Goal: Contribute content

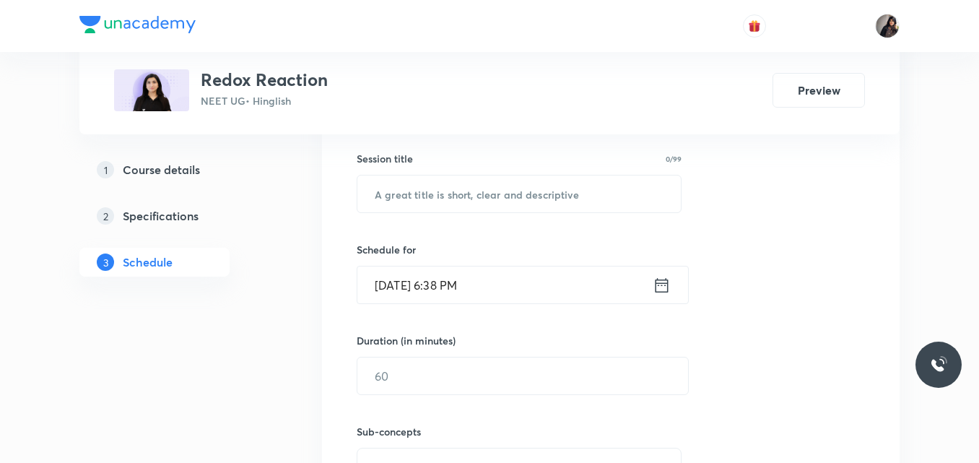
scroll to position [376, 0]
paste input "atomic Structure - practice 1"
click at [438, 193] on input "text" at bounding box center [518, 191] width 323 height 37
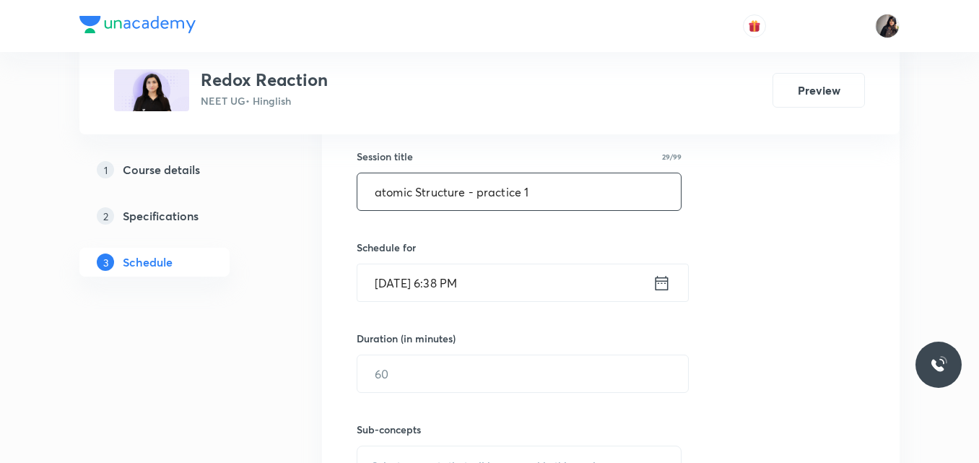
click at [380, 196] on input "atomic Structure - practice 1" at bounding box center [518, 191] width 323 height 37
type input "Atomic Structure - practice 1"
click at [401, 287] on input "Oct 3, 2025, 6:38 PM" at bounding box center [504, 282] width 295 height 37
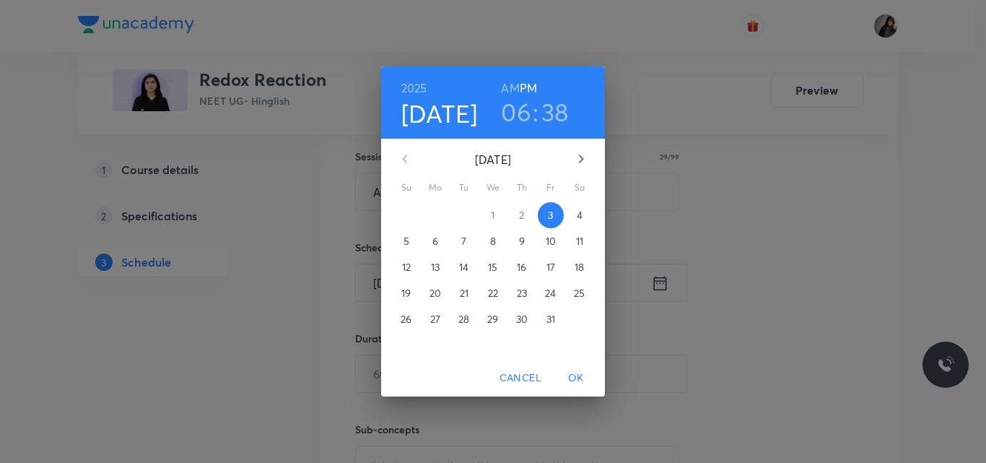
click at [463, 240] on p "7" at bounding box center [463, 241] width 5 height 14
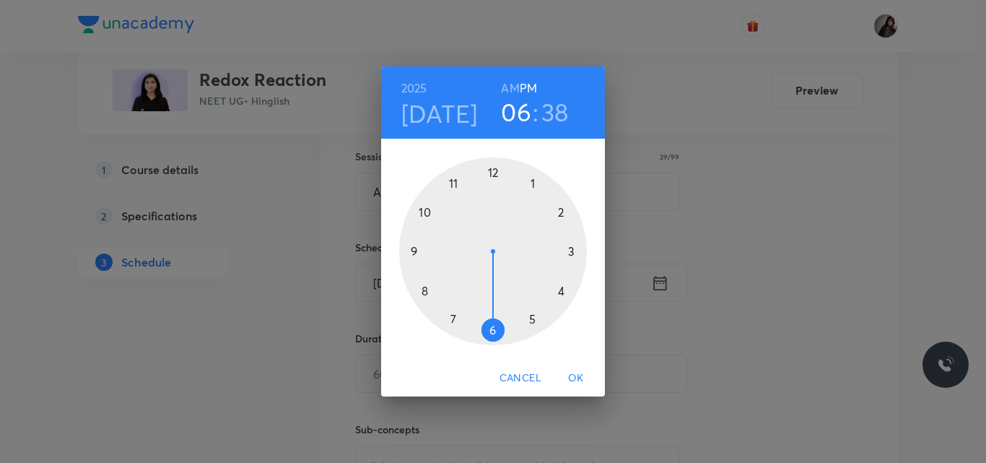
click at [562, 291] on div at bounding box center [493, 251] width 188 height 188
click at [494, 331] on div at bounding box center [493, 251] width 188 height 188
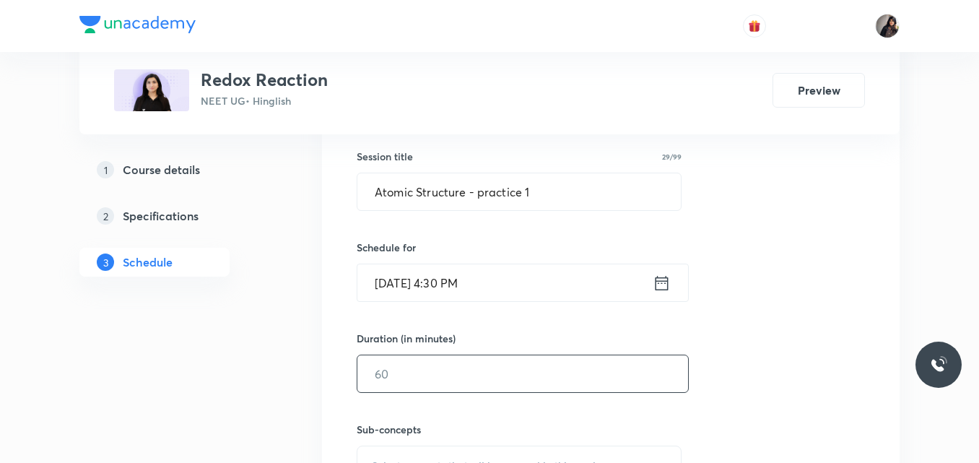
click at [419, 379] on input "text" at bounding box center [522, 373] width 331 height 37
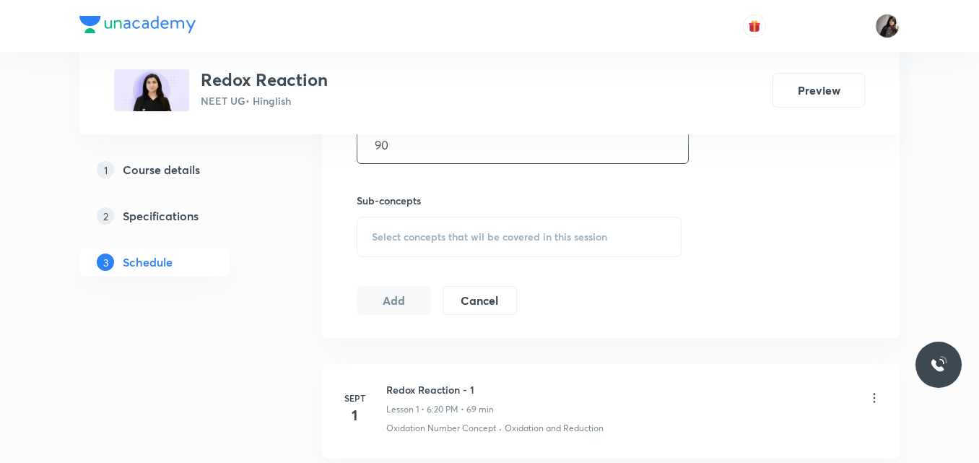
scroll to position [606, 0]
type input "90"
click at [422, 226] on div "Select concepts that wil be covered in this session" at bounding box center [519, 235] width 325 height 40
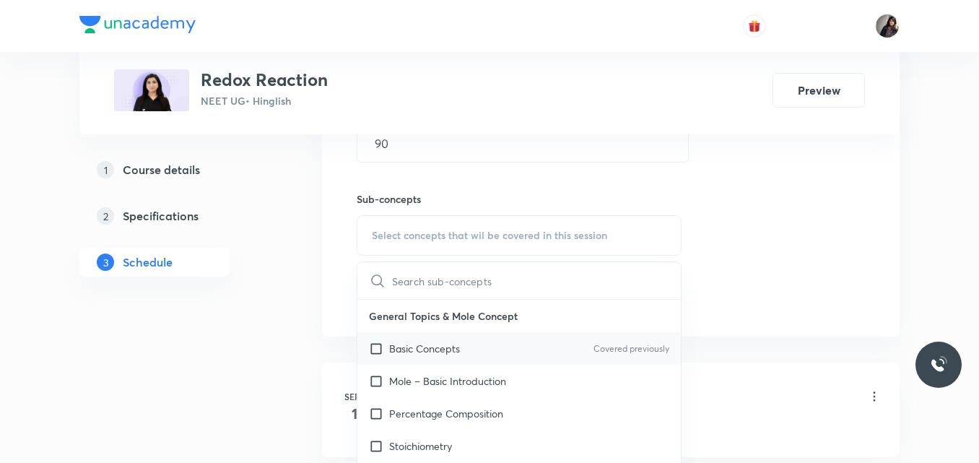
click at [434, 346] on p "Basic Concepts" at bounding box center [424, 348] width 71 height 15
checkbox input "true"
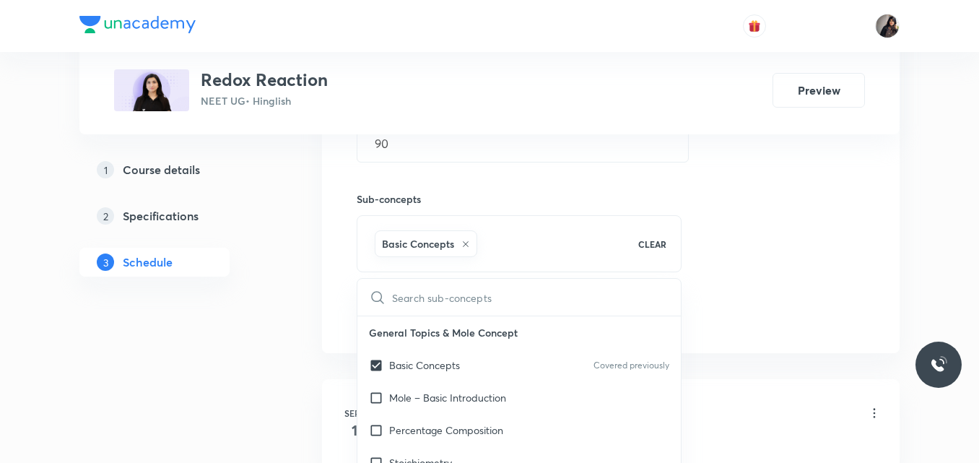
click at [777, 240] on div "Session 7 Live class Quiz Recorded classes Session title 29/99 Atomic Structure…" at bounding box center [611, 75] width 508 height 509
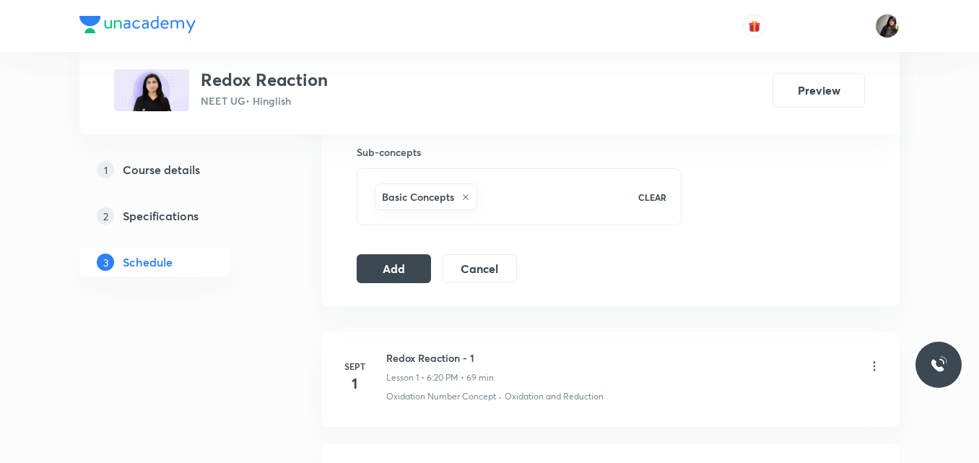
scroll to position [664, 0]
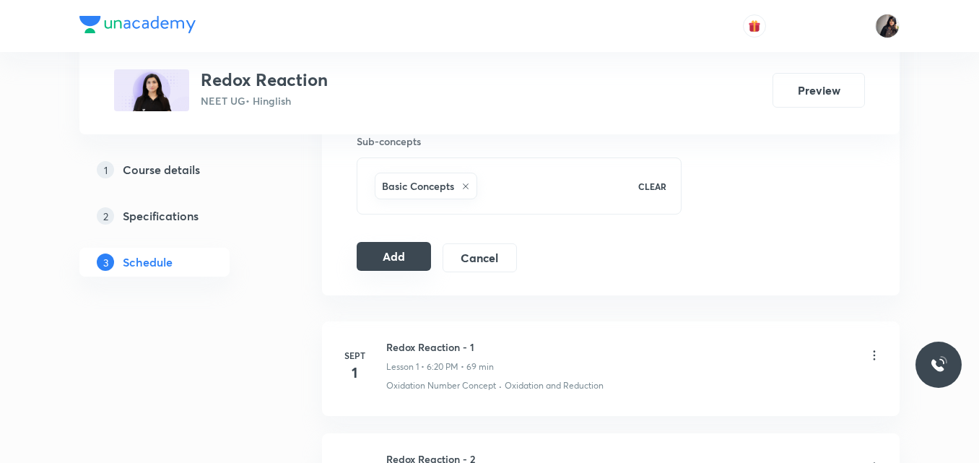
click at [416, 256] on button "Add" at bounding box center [394, 256] width 74 height 29
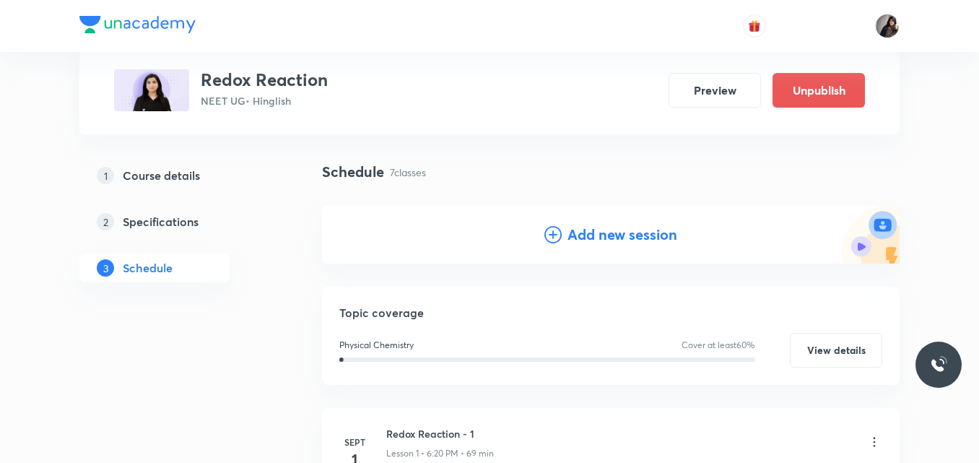
scroll to position [82, 0]
click at [559, 238] on icon at bounding box center [552, 235] width 17 height 17
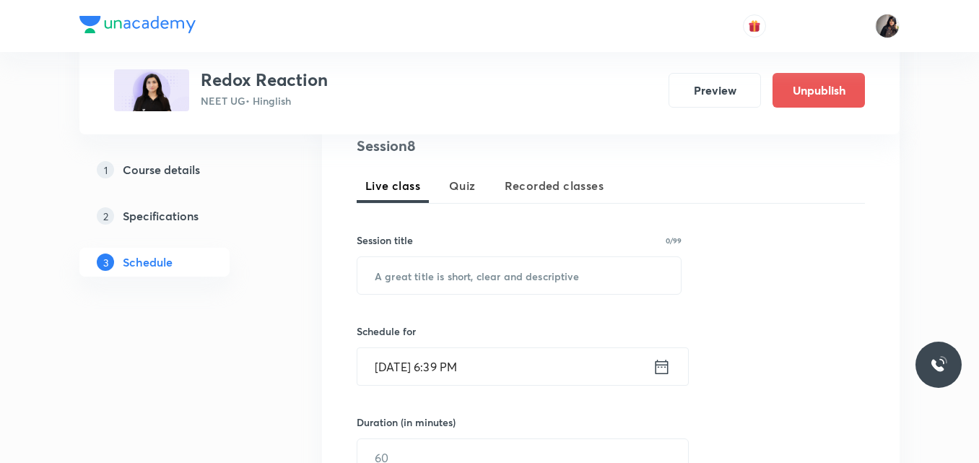
scroll to position [293, 0]
paste input "atomic Structure - practice 1"
click at [413, 278] on input "atomic Structure - practice 1" at bounding box center [518, 274] width 323 height 37
type input "atomic Structure - practice 2"
click at [397, 368] on input "Oct 3, 2025, 6:39 PM" at bounding box center [504, 365] width 295 height 37
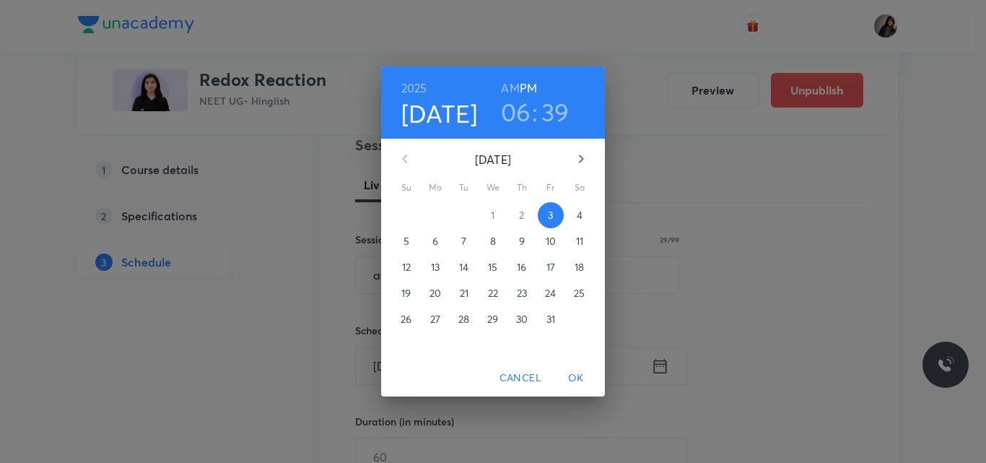
click at [521, 239] on p "9" at bounding box center [522, 241] width 6 height 14
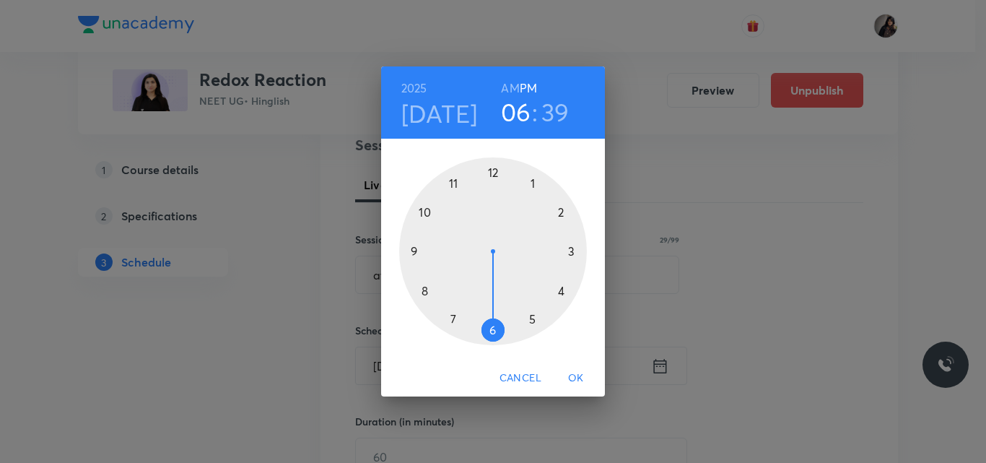
click at [560, 295] on div at bounding box center [493, 251] width 188 height 188
click at [494, 331] on div at bounding box center [493, 251] width 188 height 188
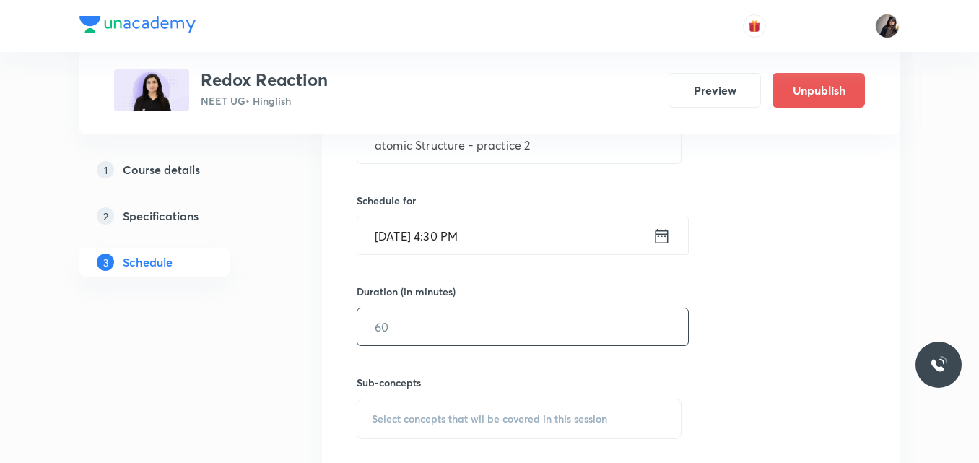
scroll to position [424, 0]
click at [402, 336] on input "text" at bounding box center [522, 326] width 331 height 37
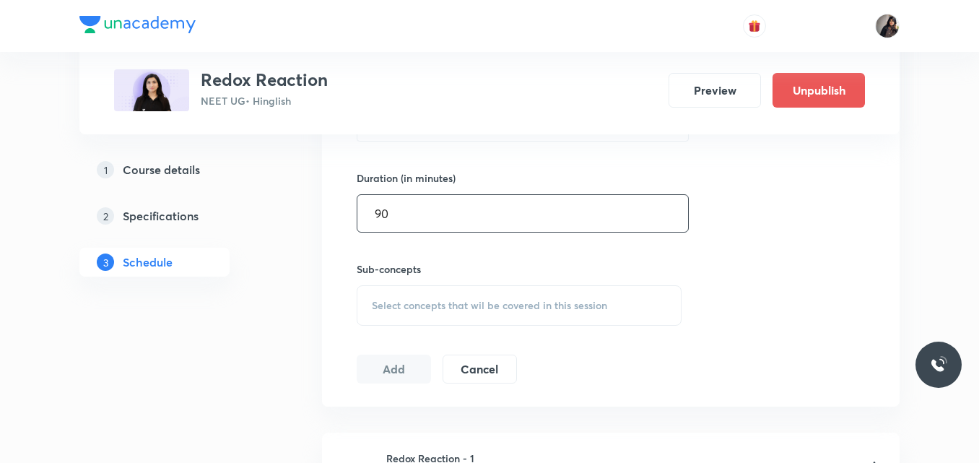
scroll to position [537, 0]
type input "90"
click at [399, 305] on span "Select concepts that wil be covered in this session" at bounding box center [489, 305] width 235 height 12
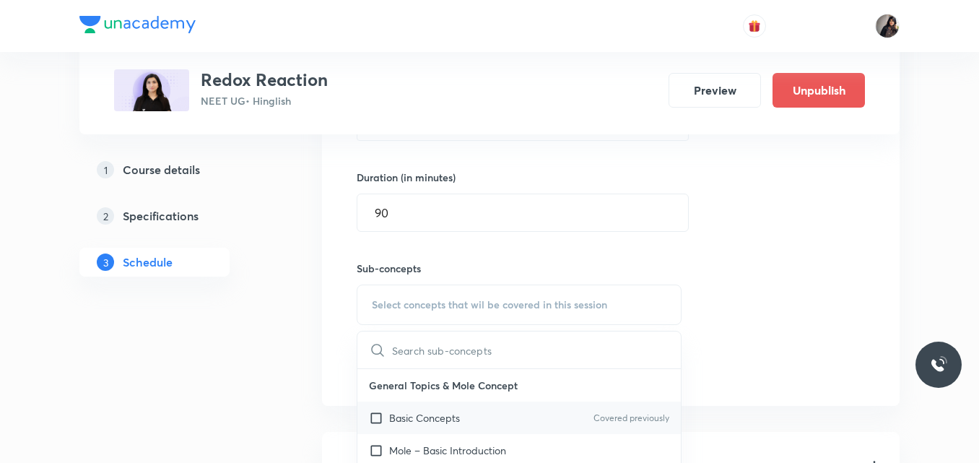
click at [432, 413] on p "Basic Concepts" at bounding box center [424, 417] width 71 height 15
checkbox input "true"
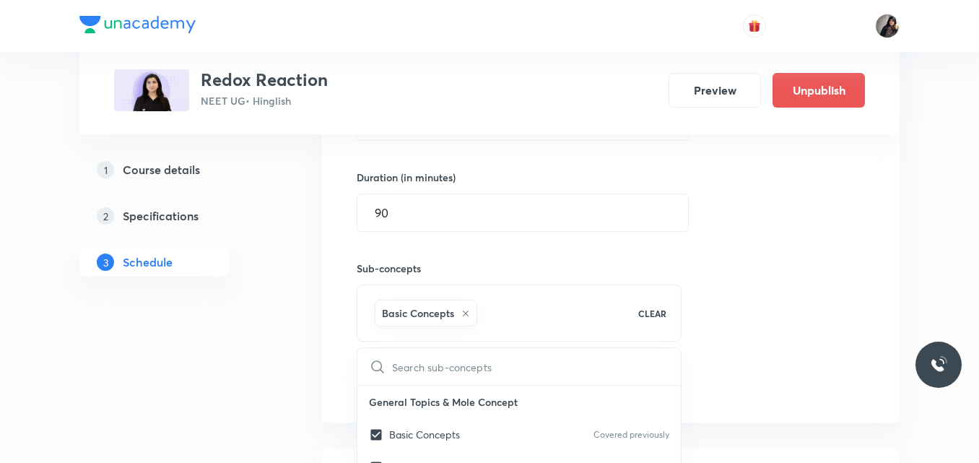
click at [756, 266] on div "Session 8 Live class Quiz Recorded classes Session title 29/99 atomic Structure…" at bounding box center [611, 144] width 508 height 509
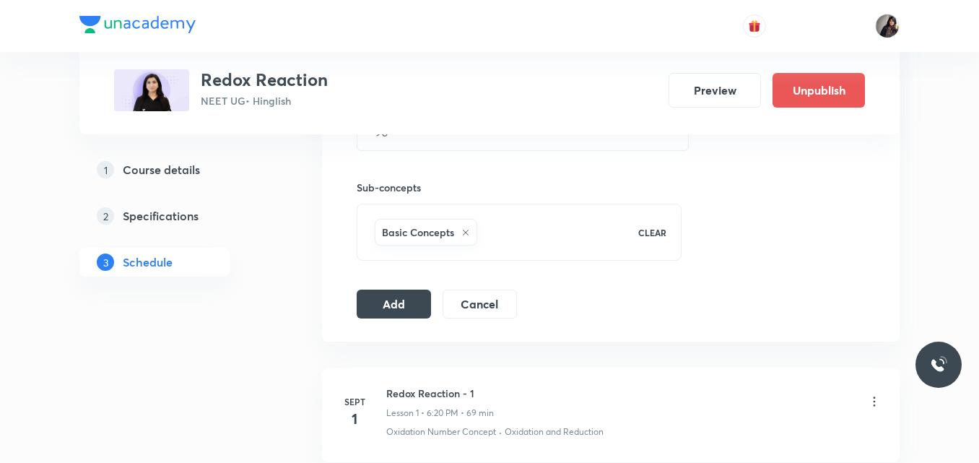
scroll to position [619, 0]
click at [404, 296] on button "Add" at bounding box center [394, 301] width 74 height 29
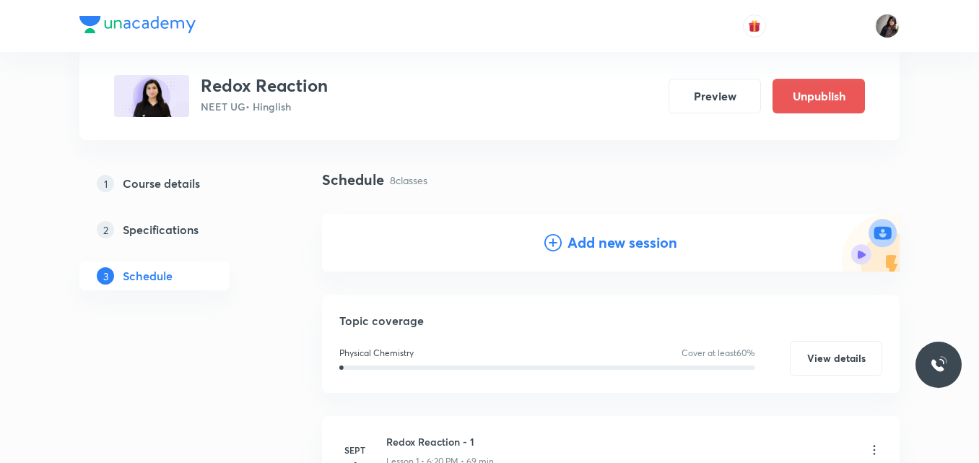
scroll to position [74, 0]
click at [563, 243] on div "Add new session" at bounding box center [610, 243] width 133 height 22
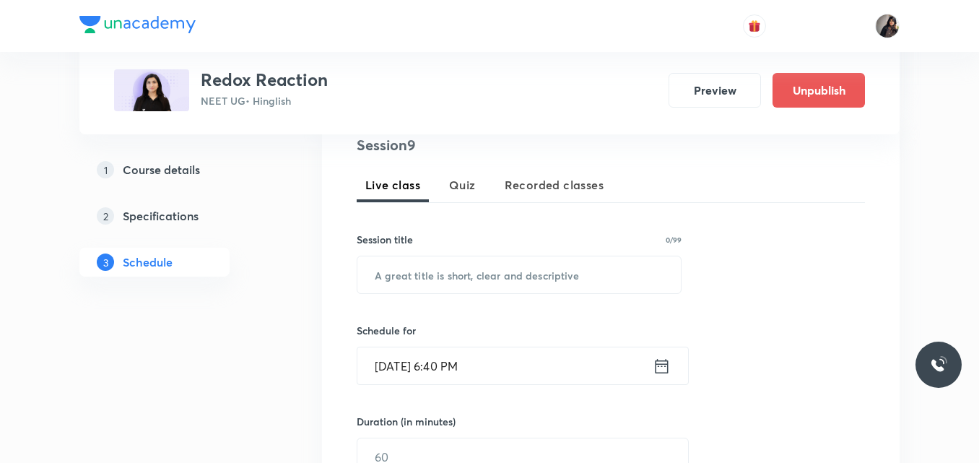
scroll to position [294, 0]
click at [435, 279] on input "text" at bounding box center [518, 274] width 323 height 37
paste input "atomic Structure - practice 1"
type input "atomic Structure - practice 3"
click at [404, 365] on input "Oct 3, 2025, 6:40 PM" at bounding box center [504, 364] width 295 height 37
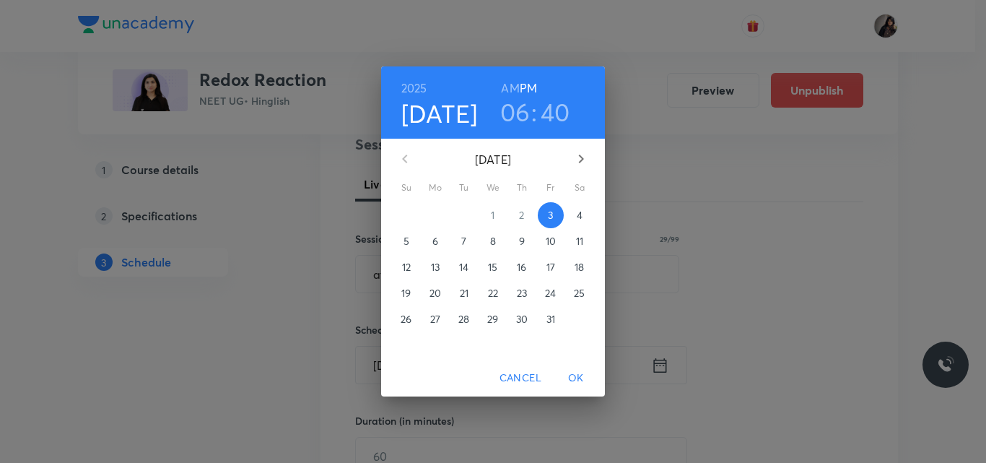
click at [579, 240] on p "11" at bounding box center [579, 241] width 7 height 14
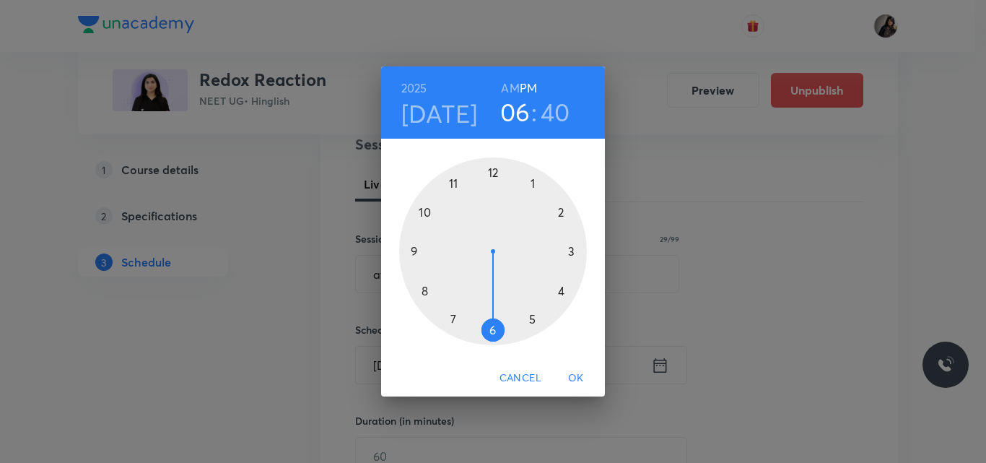
click at [562, 292] on div at bounding box center [493, 251] width 188 height 188
click at [491, 327] on div at bounding box center [493, 251] width 188 height 188
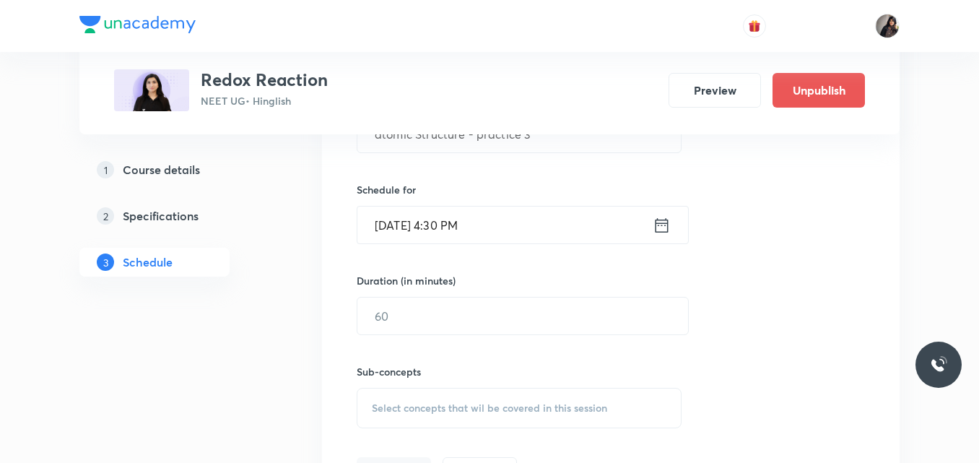
scroll to position [436, 0]
click at [405, 305] on input "text" at bounding box center [522, 313] width 331 height 37
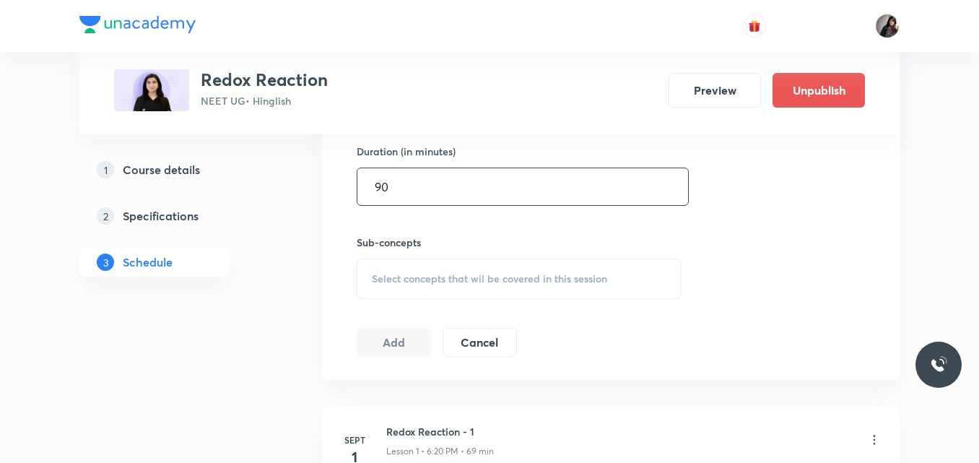
scroll to position [564, 0]
type input "90"
click at [409, 282] on span "Select concepts that wil be covered in this session" at bounding box center [489, 278] width 235 height 12
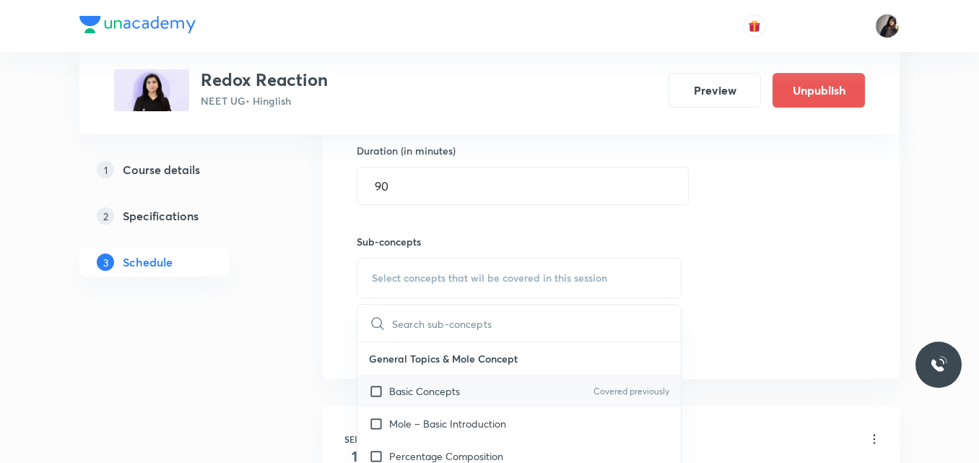
click at [413, 393] on p "Basic Concepts" at bounding box center [424, 390] width 71 height 15
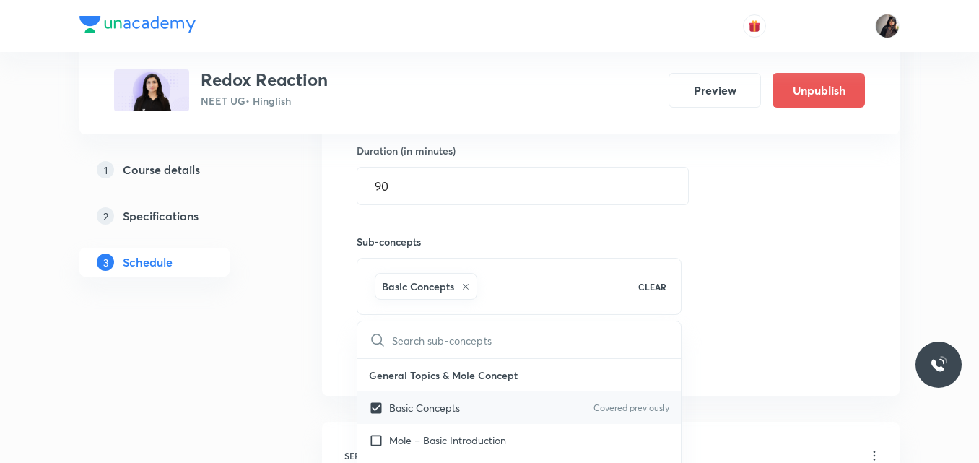
checkbox input "true"
click at [707, 287] on div "Session 9 Live class Quiz Recorded classes Session title 29/99 atomic Structure…" at bounding box center [611, 118] width 508 height 509
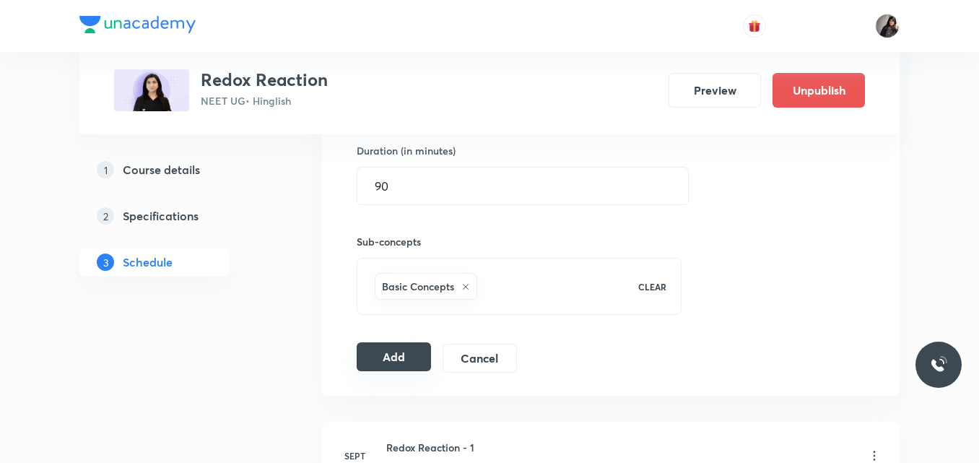
click at [394, 360] on button "Add" at bounding box center [394, 356] width 74 height 29
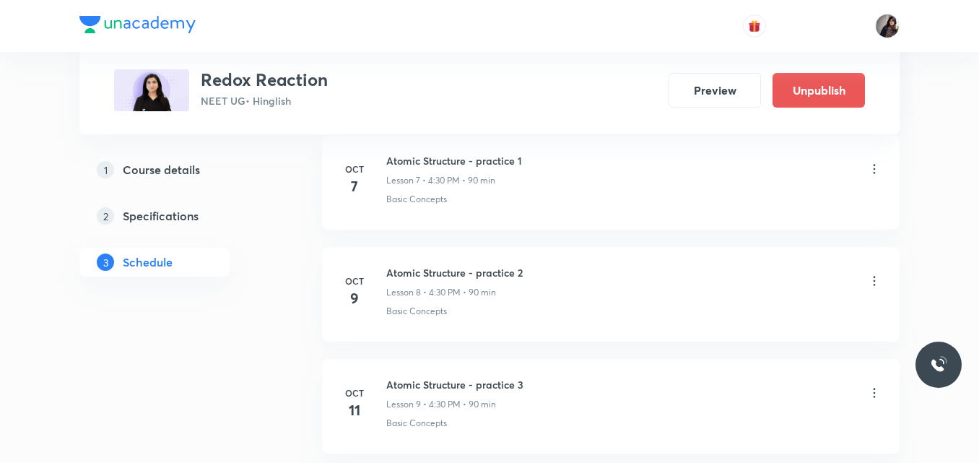
scroll to position [1030, 0]
